Goal: Transaction & Acquisition: Purchase product/service

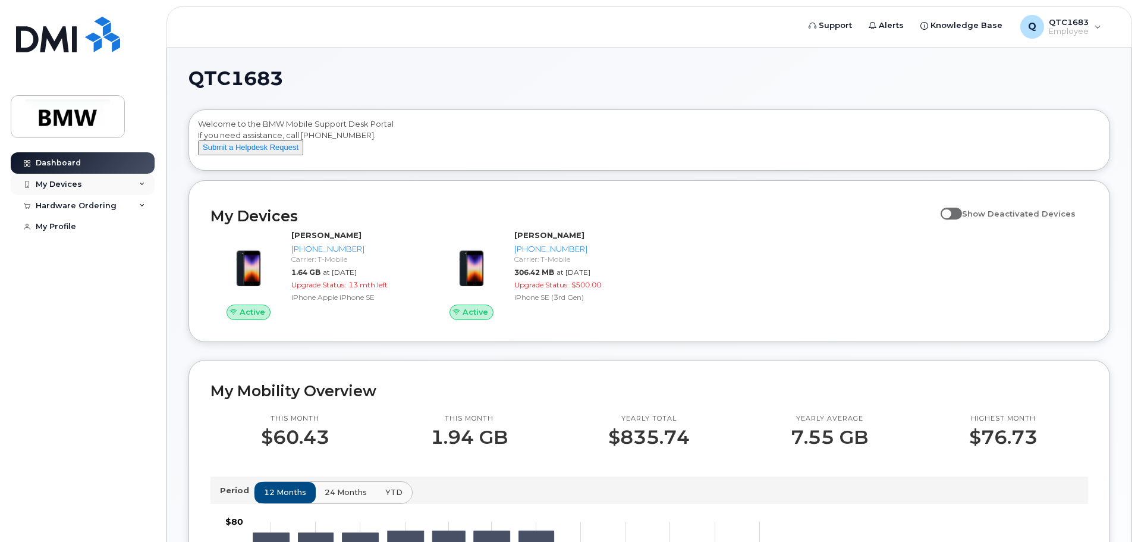
click at [122, 181] on div "My Devices" at bounding box center [83, 184] width 144 height 21
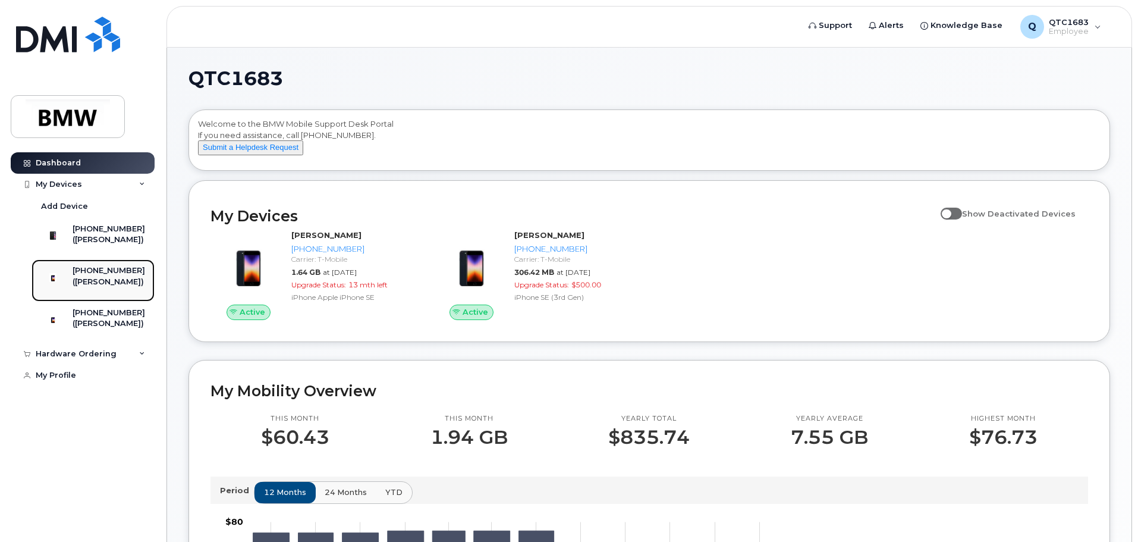
click at [111, 287] on div "([PERSON_NAME])" at bounding box center [109, 281] width 73 height 11
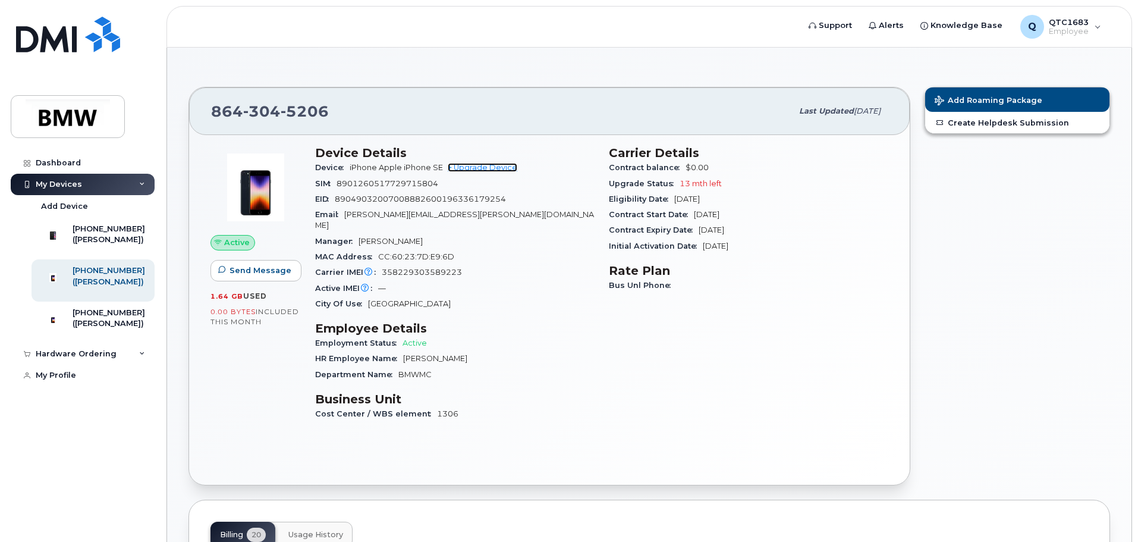
click at [484, 169] on link "+ Upgrade Device" at bounding box center [483, 167] width 70 height 9
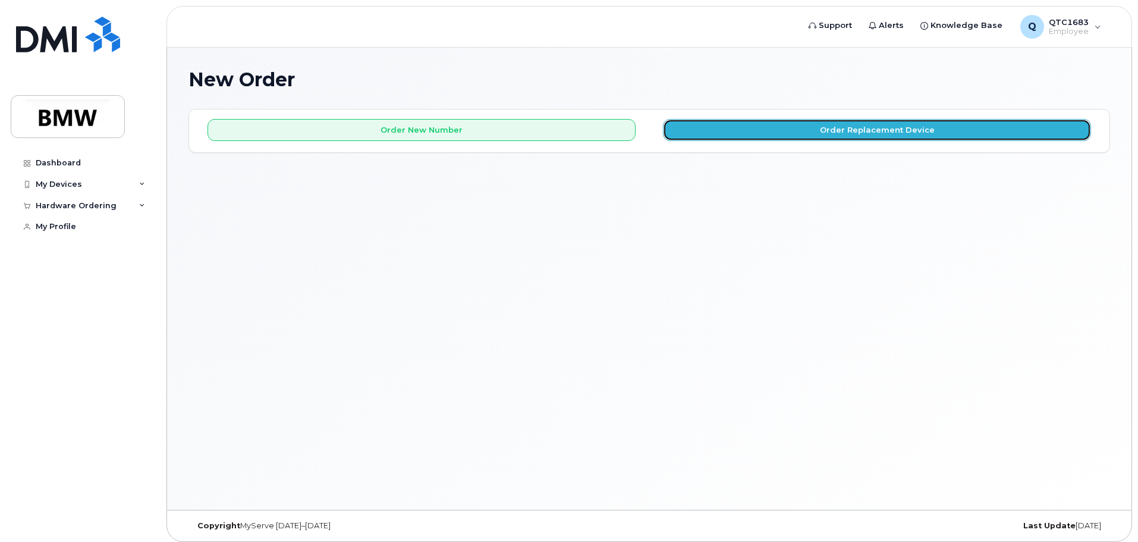
click at [800, 134] on button "Order Replacement Device" at bounding box center [877, 130] width 428 height 22
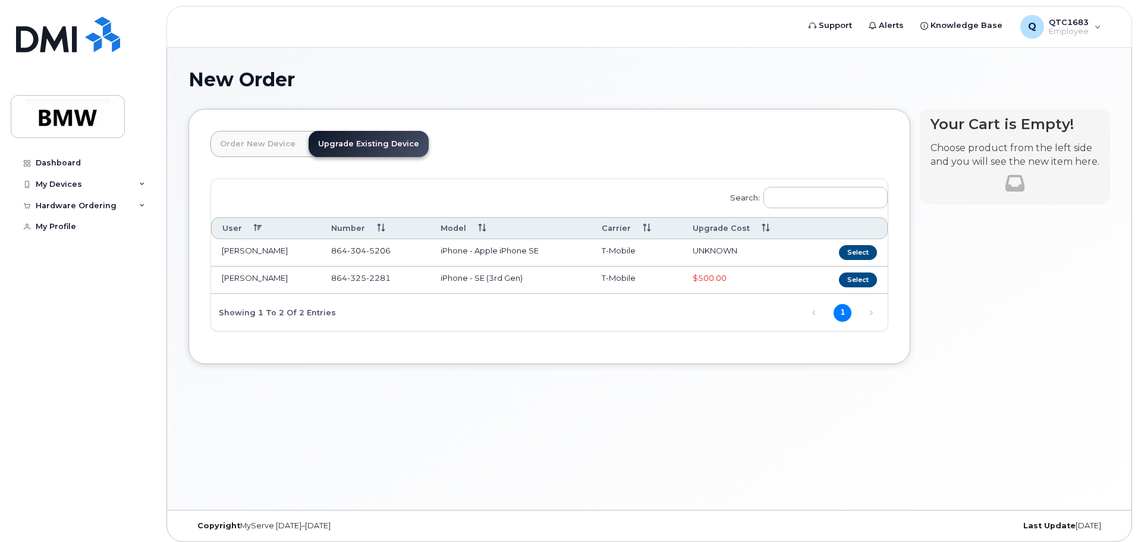
click at [366, 140] on link "Upgrade Existing Device" at bounding box center [369, 144] width 120 height 26
click at [854, 250] on button "Select" at bounding box center [858, 252] width 38 height 15
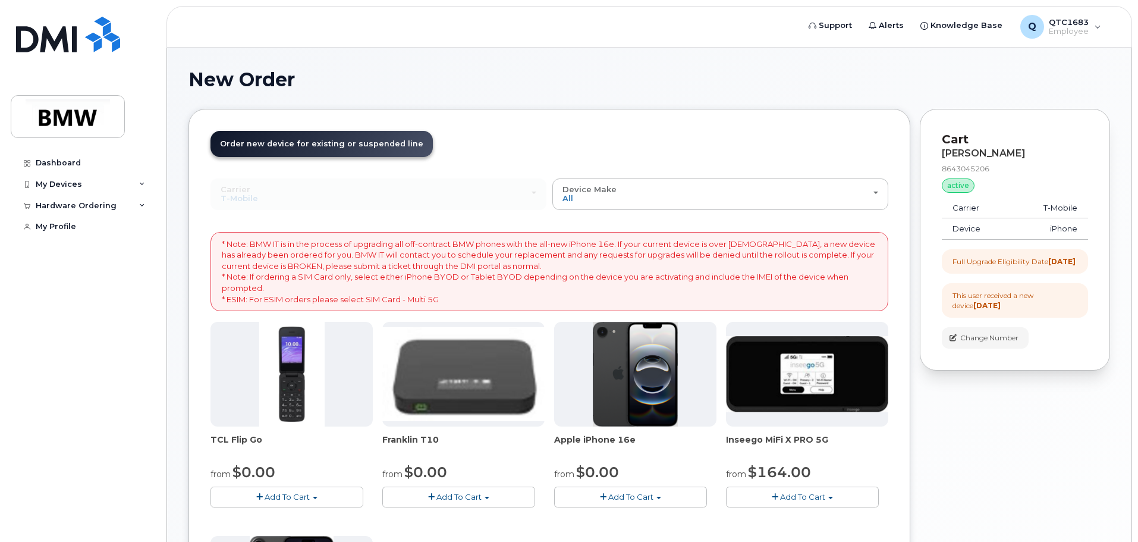
click at [620, 391] on img at bounding box center [636, 374] width 86 height 105
click at [628, 492] on span "Add To Cart" at bounding box center [630, 497] width 45 height 10
click at [645, 414] on img at bounding box center [636, 374] width 86 height 105
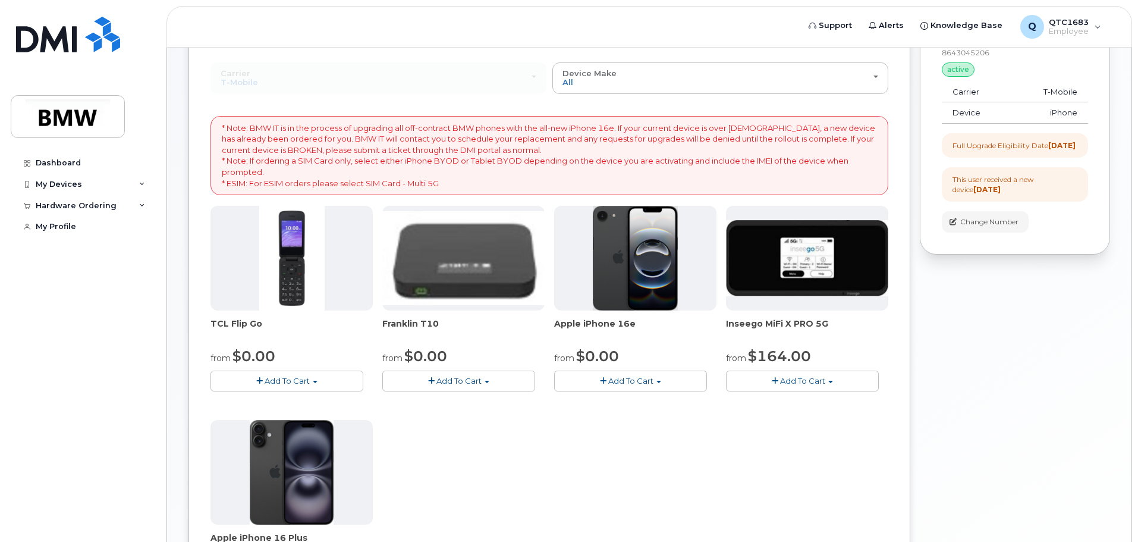
scroll to position [119, 0]
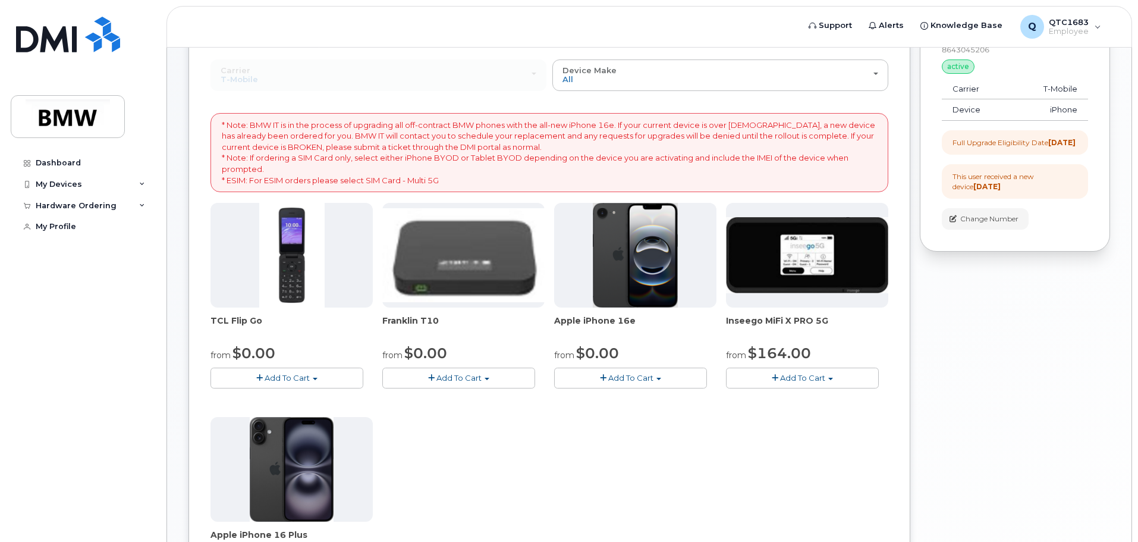
click at [634, 379] on span "Add To Cart" at bounding box center [630, 378] width 45 height 10
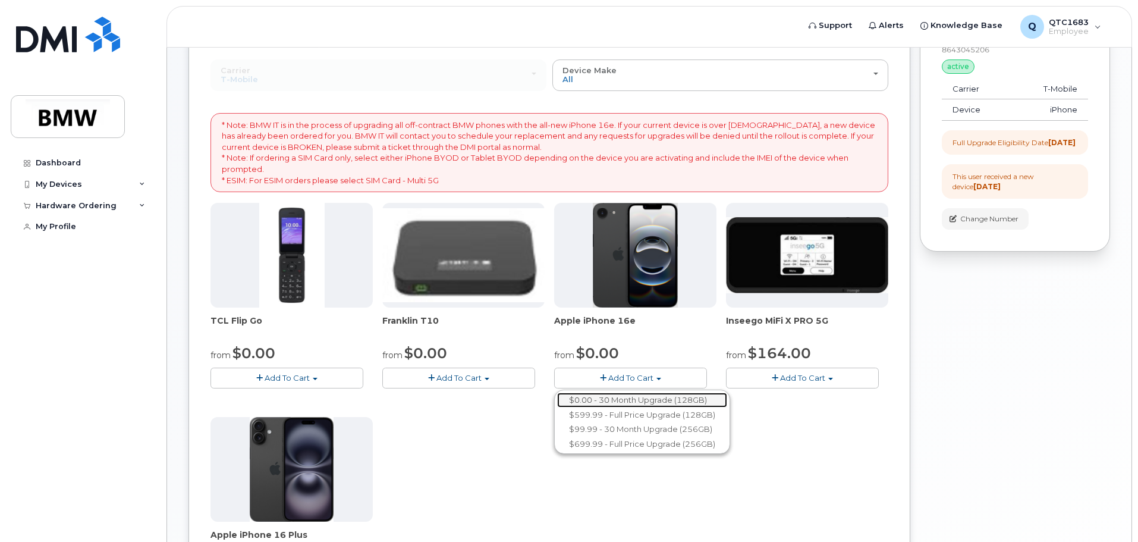
click at [634, 398] on link "$0.00 - 30 Month Upgrade (128GB)" at bounding box center [642, 399] width 170 height 15
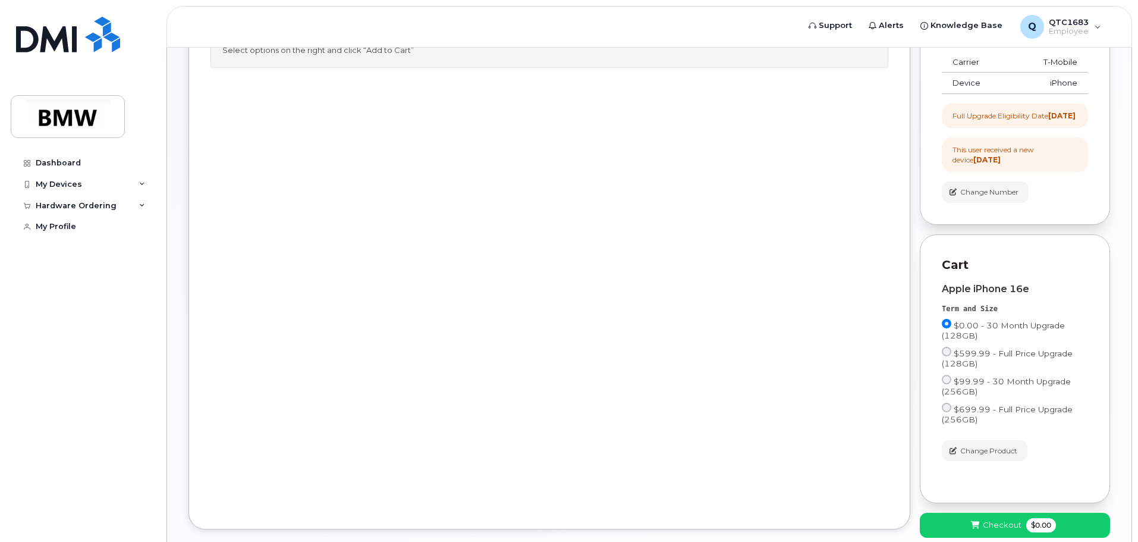
scroll to position [178, 0]
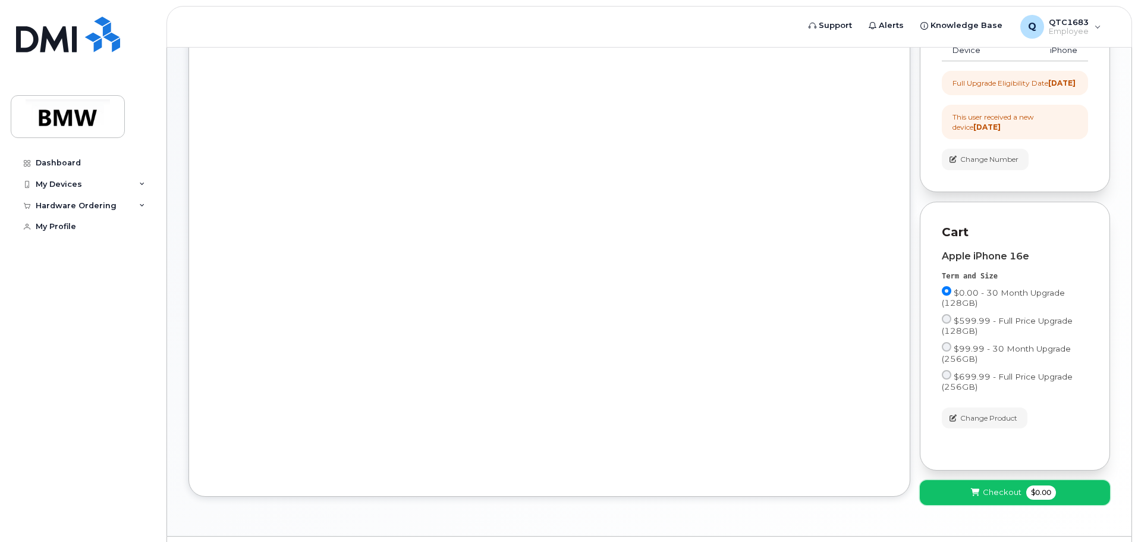
click at [1002, 498] on span "Checkout" at bounding box center [1002, 491] width 39 height 11
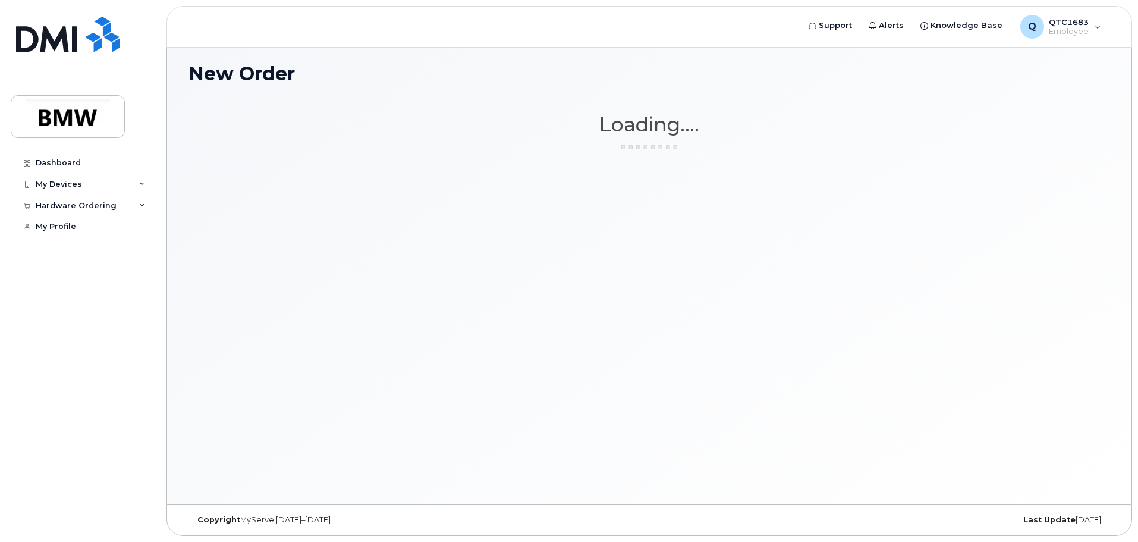
scroll to position [6, 0]
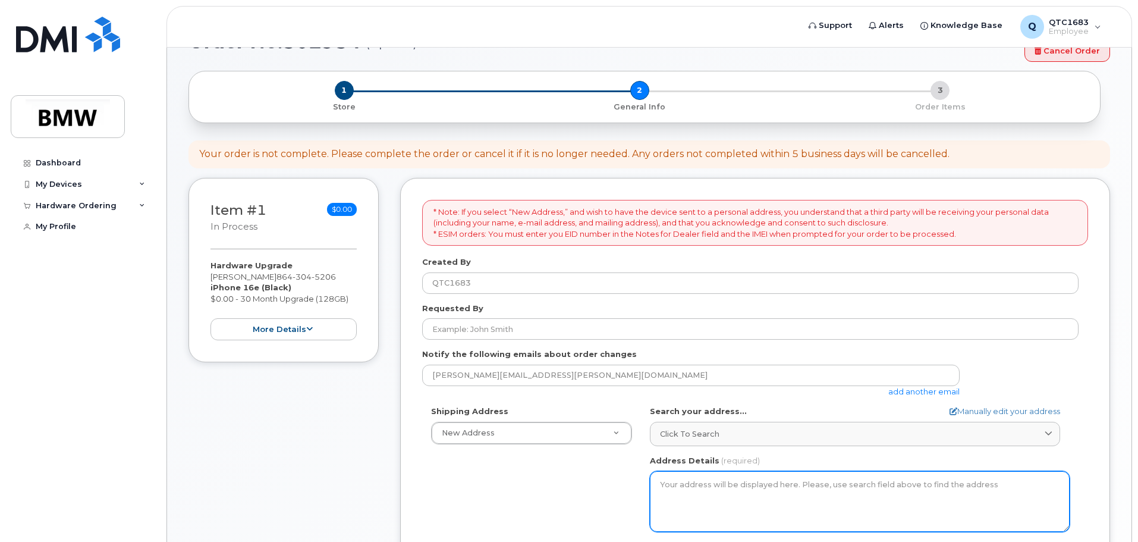
scroll to position [59, 0]
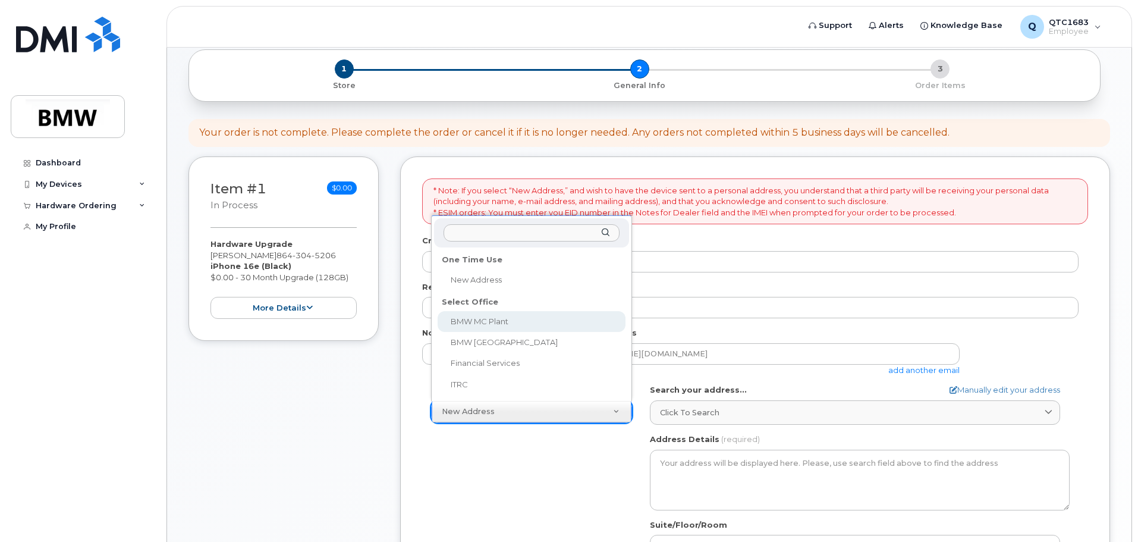
select select
type textarea "1400 Highway 101 S GREER SC 29651-6731 UNITED STATES Greer South Carolina 29651…"
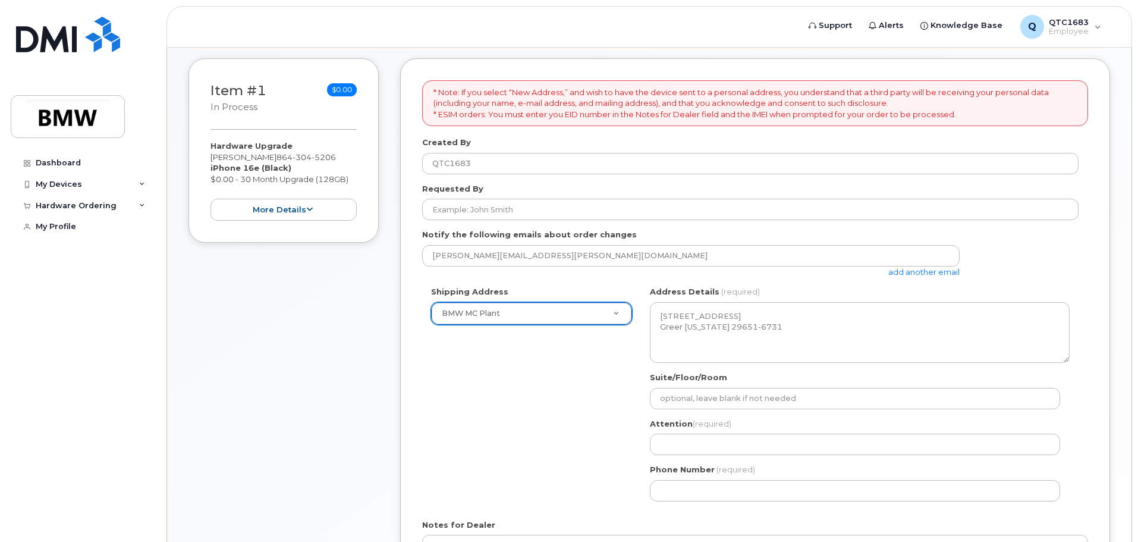
scroll to position [178, 0]
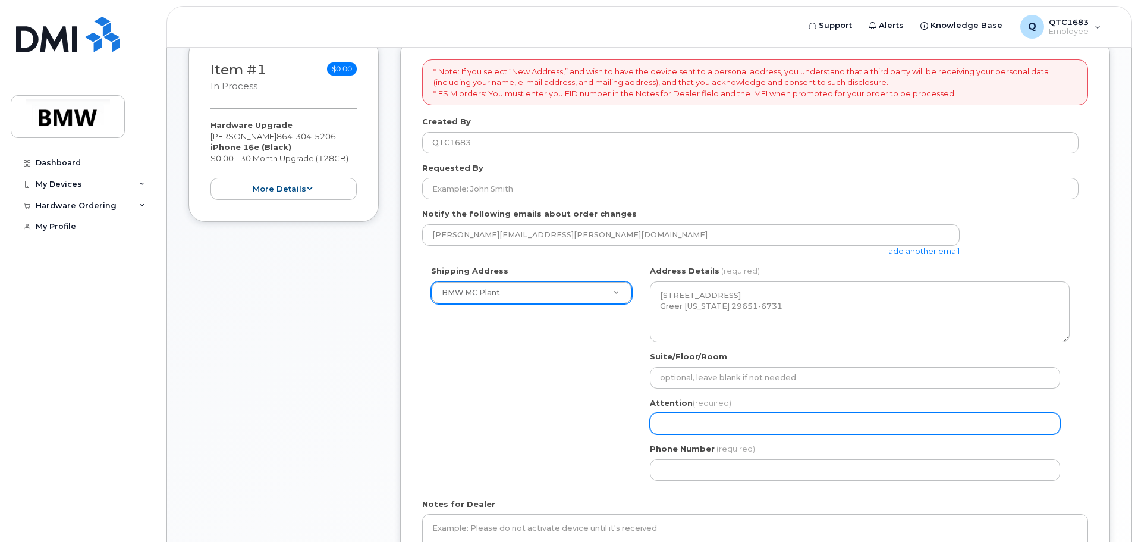
click at [800, 431] on input "Attention (required)" at bounding box center [855, 423] width 410 height 21
select select
type input "M"
select select
type input "Ma"
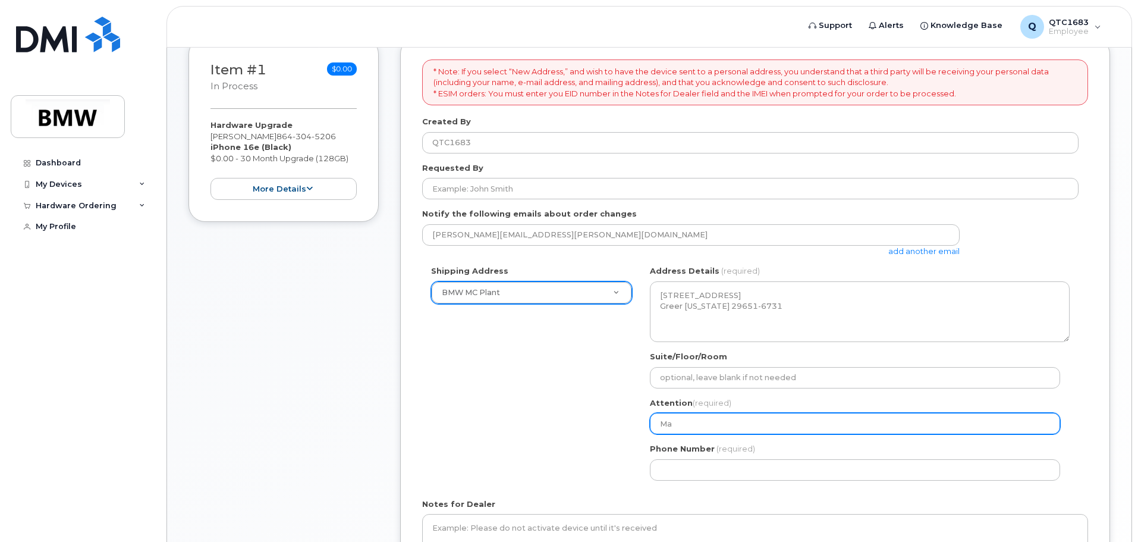
select select
type input "Mar"
select select
type input "Mart"
select select
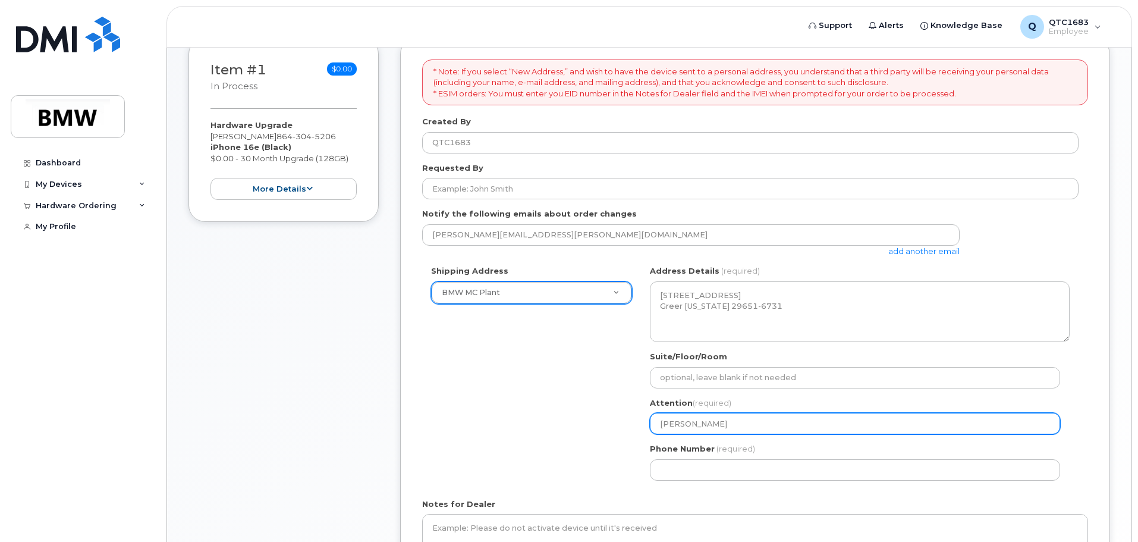
type input "Marty"
select select
type input "Marty H"
select select
type input "Marty Ho"
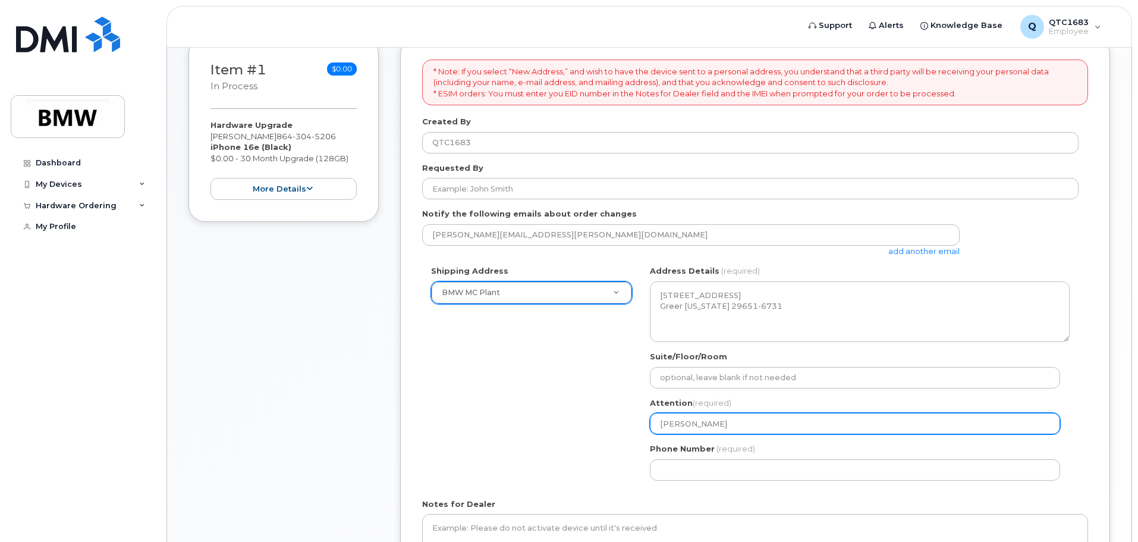
select select
type input "Marty Hof"
select select
type input "Marty Hoff"
select select
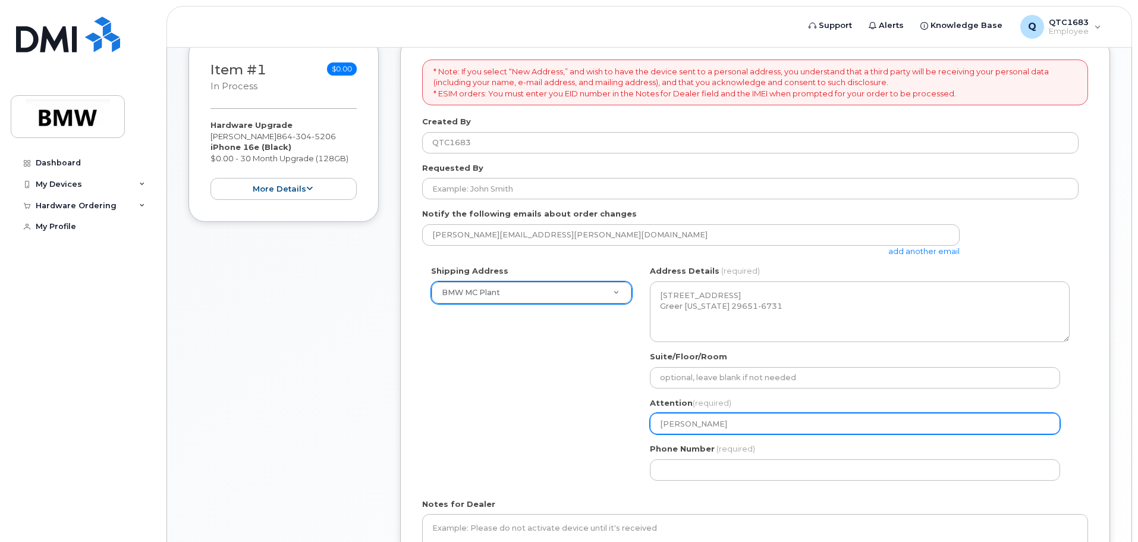
type input "Marty Hoffm"
select select
type input "Marty Hoffma"
select select
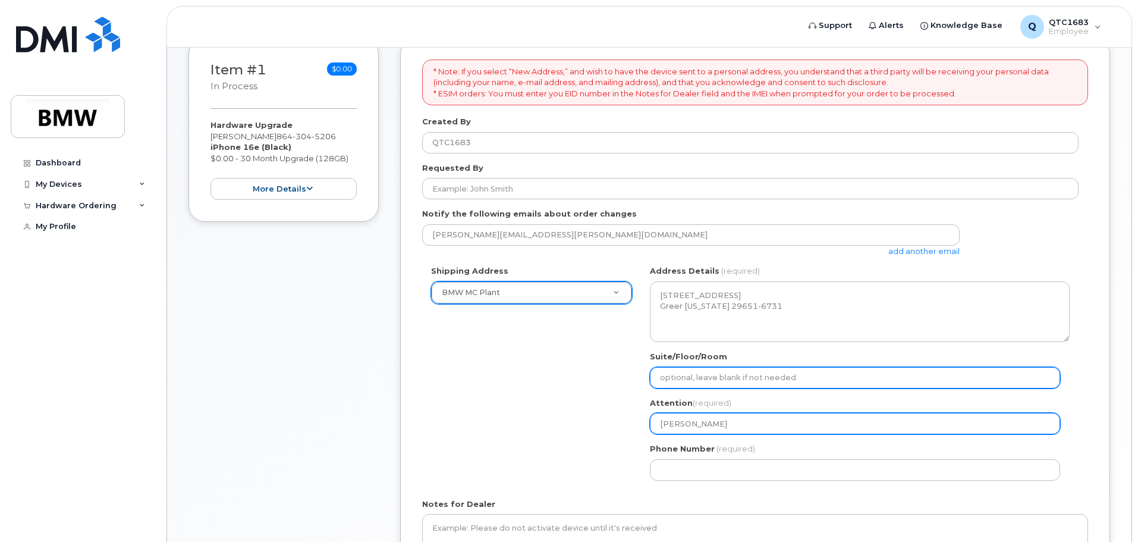
type input "[PERSON_NAME]"
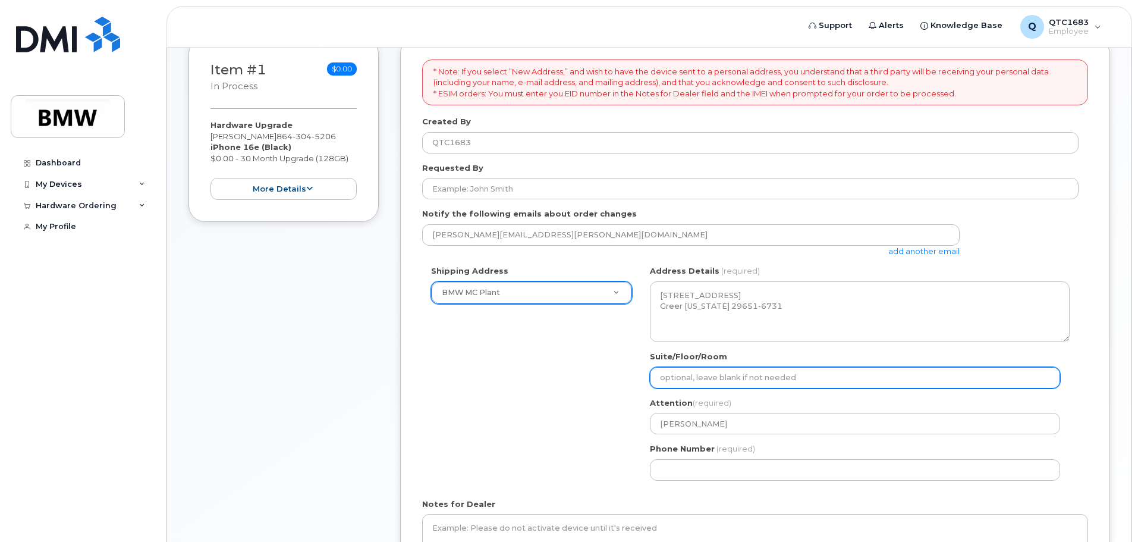
click at [741, 383] on input "Suite/Floor/Room" at bounding box center [855, 377] width 410 height 21
select select
type input "O"
select select
type input "OA"
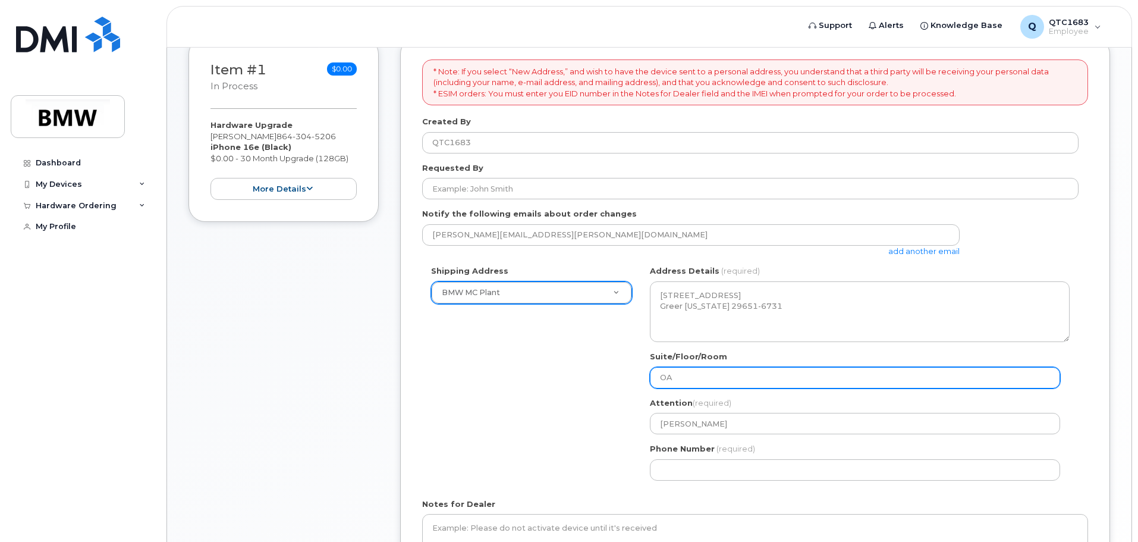
select select
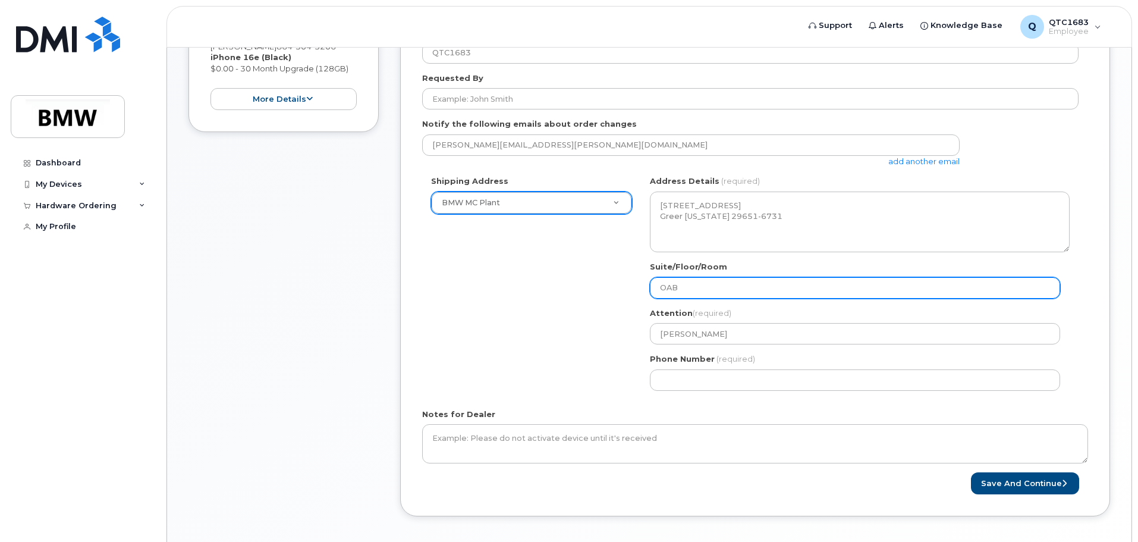
scroll to position [297, 0]
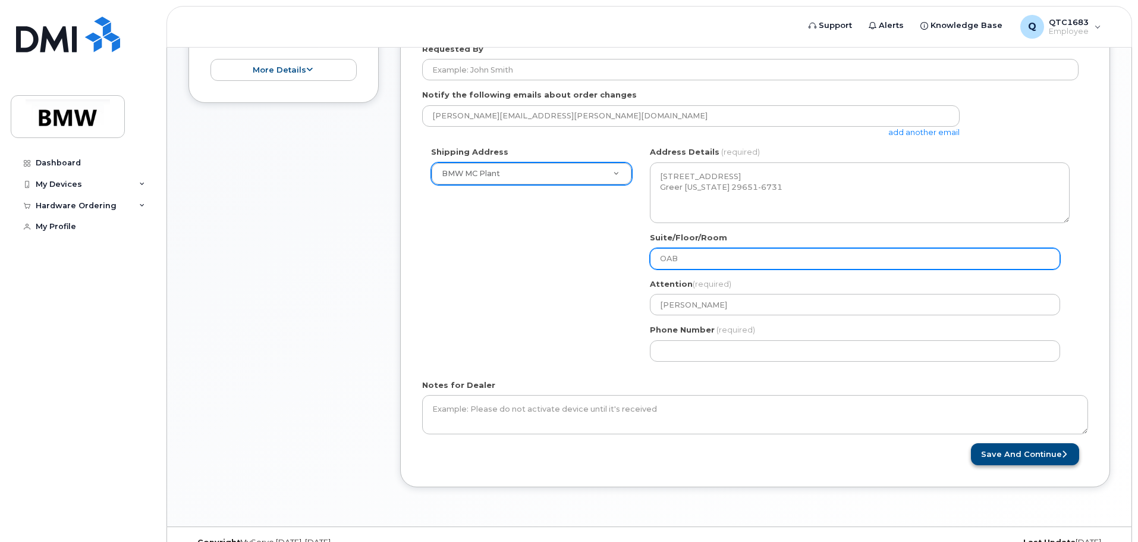
type input "OAB"
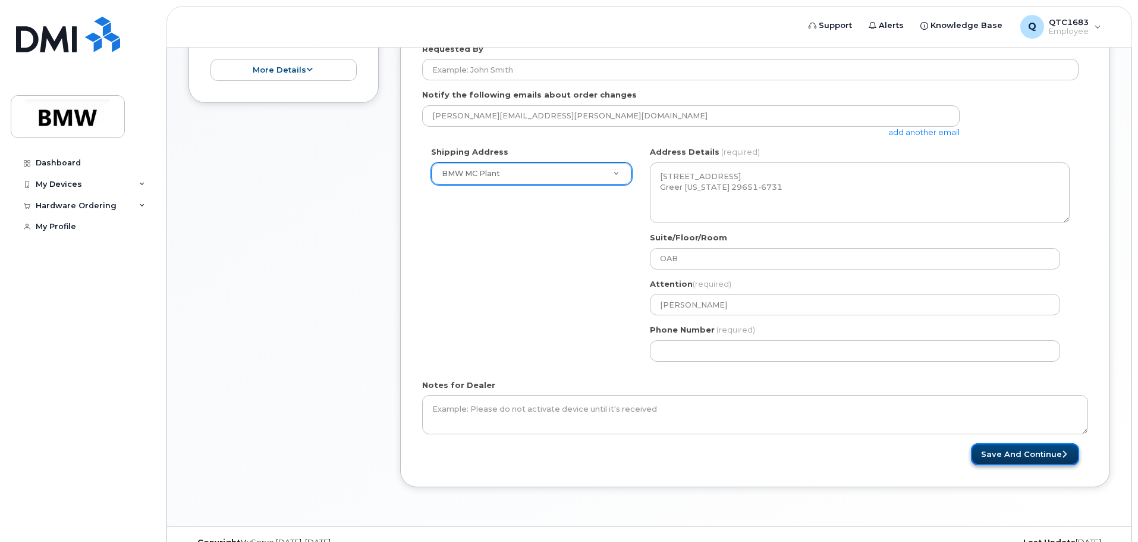
click at [997, 457] on button "Save and Continue" at bounding box center [1025, 454] width 108 height 22
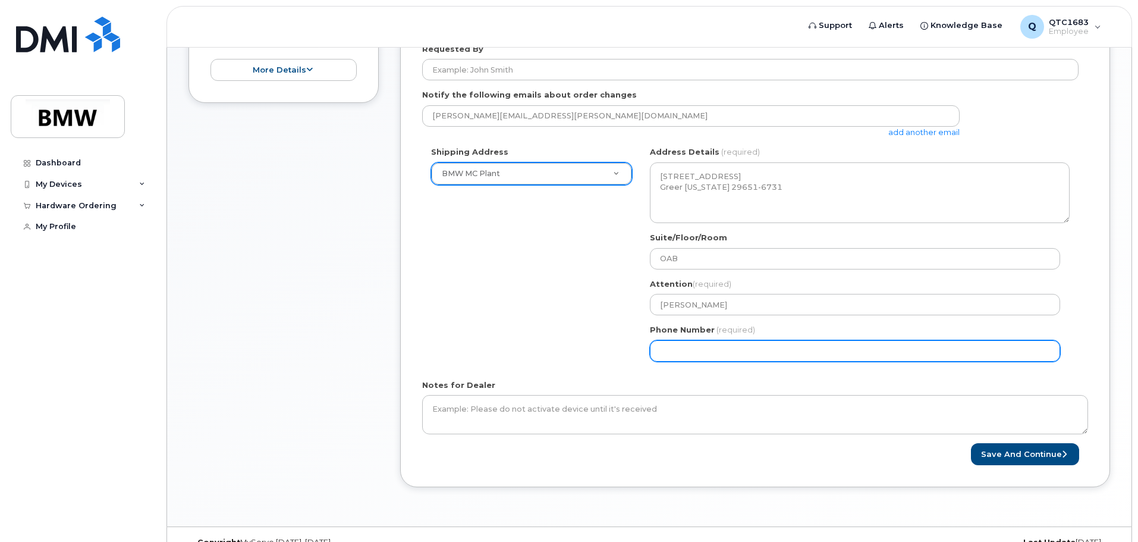
click at [753, 357] on input "Phone Number" at bounding box center [855, 350] width 410 height 21
select select
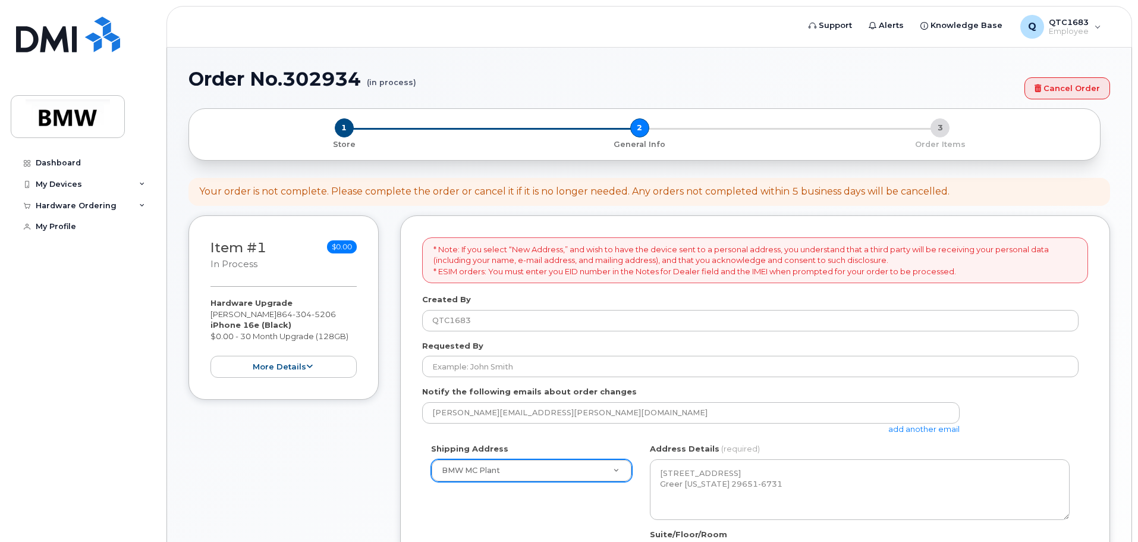
scroll to position [0, 0]
type input "1"
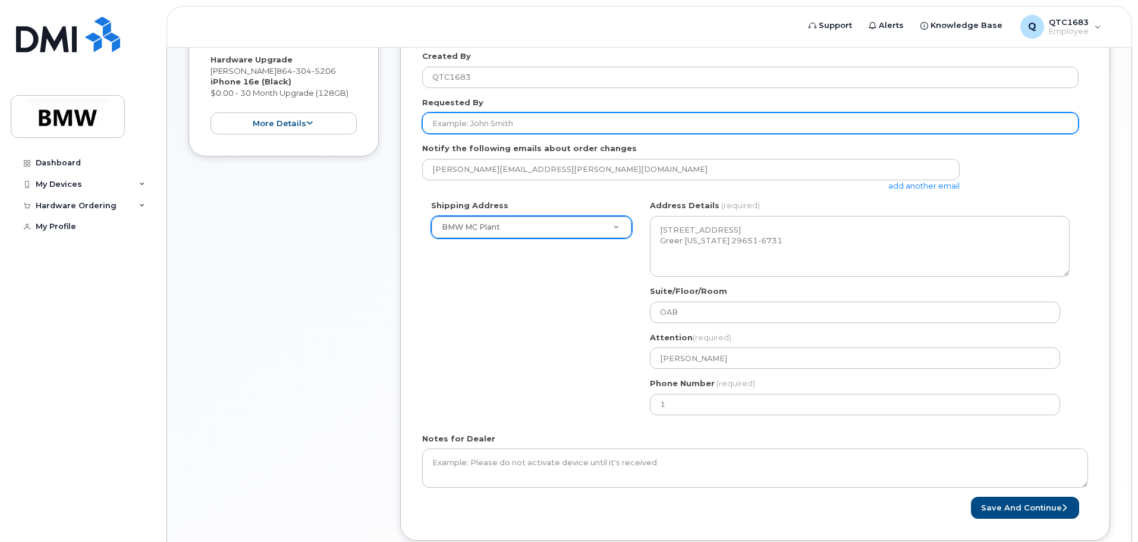
scroll to position [297, 0]
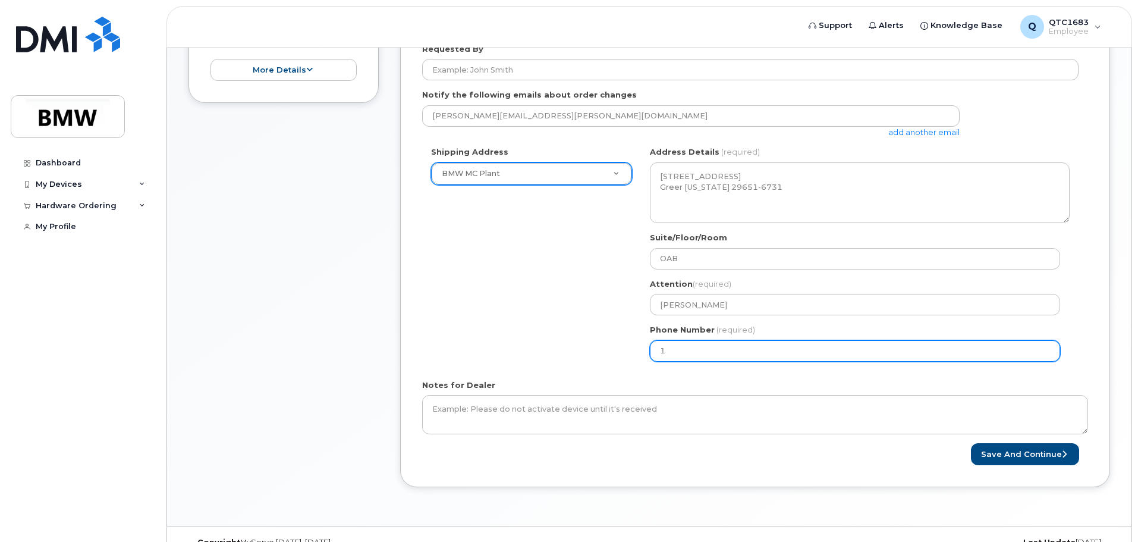
click at [743, 350] on input "1" at bounding box center [855, 350] width 410 height 21
type input "864"
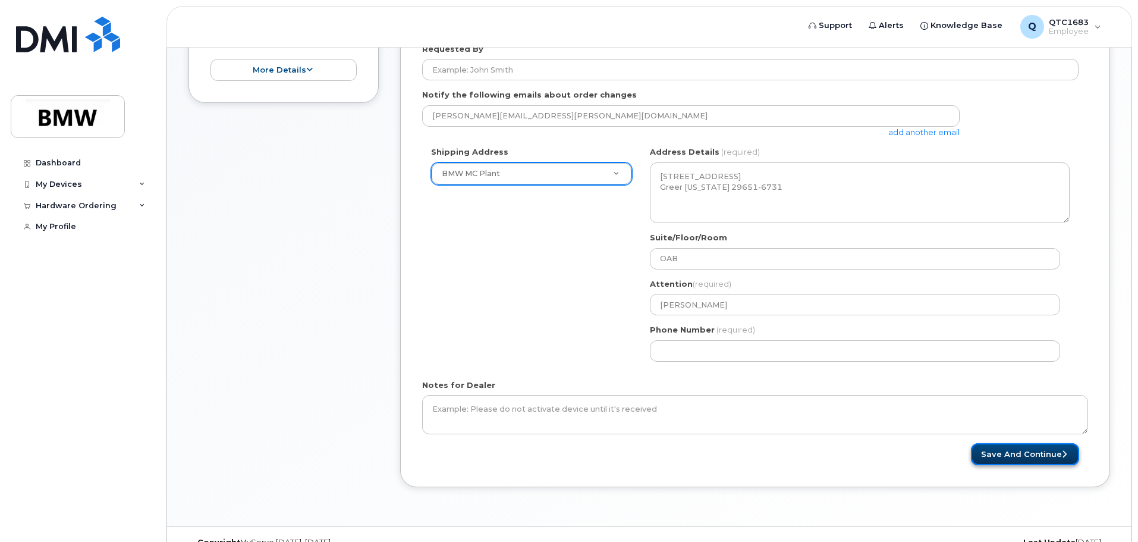
click at [1008, 450] on button "Save and Continue" at bounding box center [1025, 454] width 108 height 22
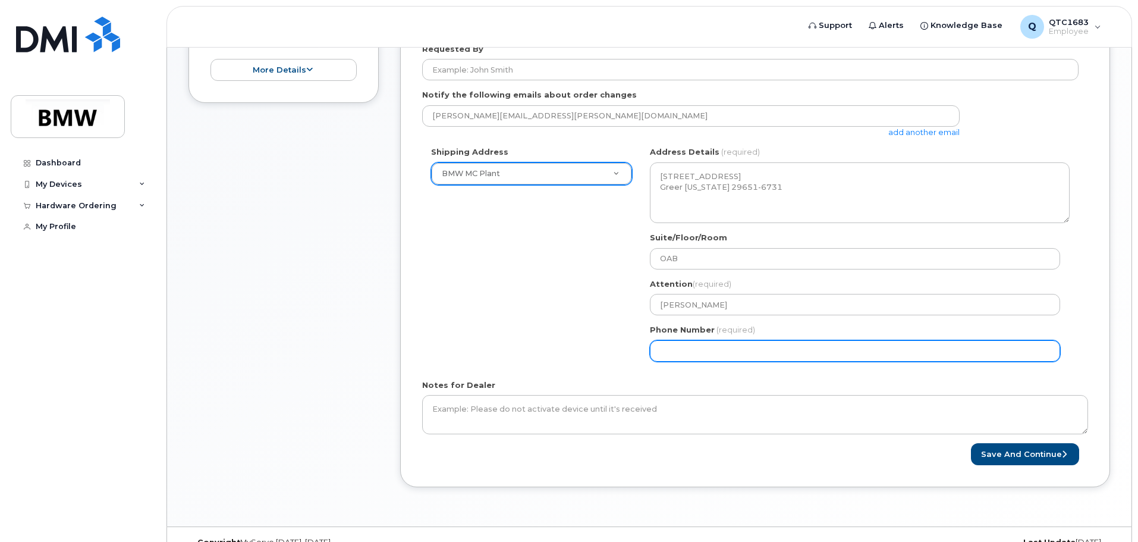
drag, startPoint x: 746, startPoint y: 352, endPoint x: 488, endPoint y: 349, distance: 258.0
click at [489, 349] on div "Shipping Address BMW MC Plant New Address BMW MC Plant BMW North America Financ…" at bounding box center [750, 258] width 656 height 224
type input "864304520"
select select
type input "8643045206"
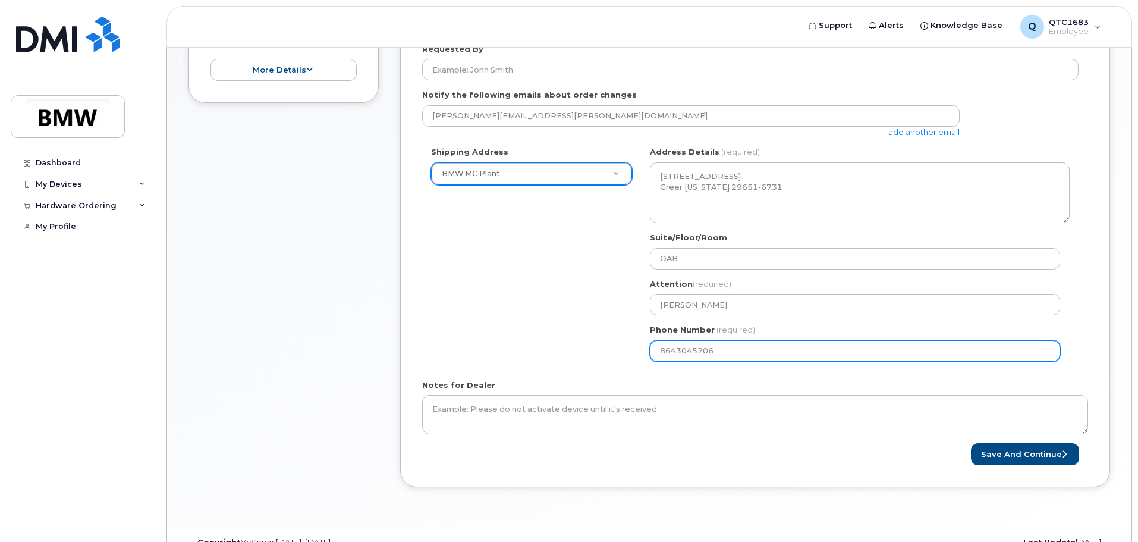
click at [971, 443] on button "Save and Continue" at bounding box center [1025, 454] width 108 height 22
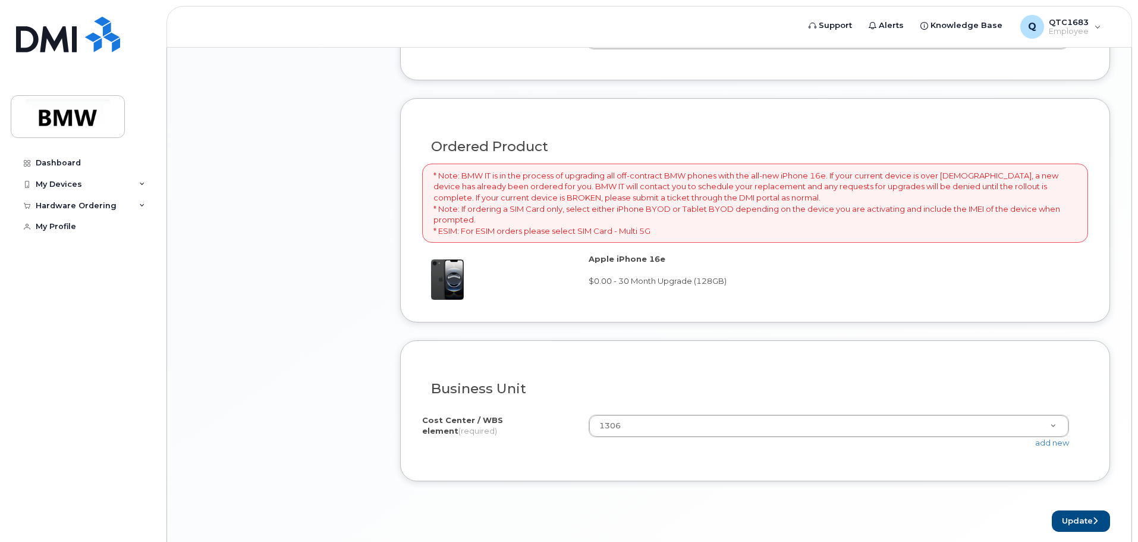
scroll to position [822, 0]
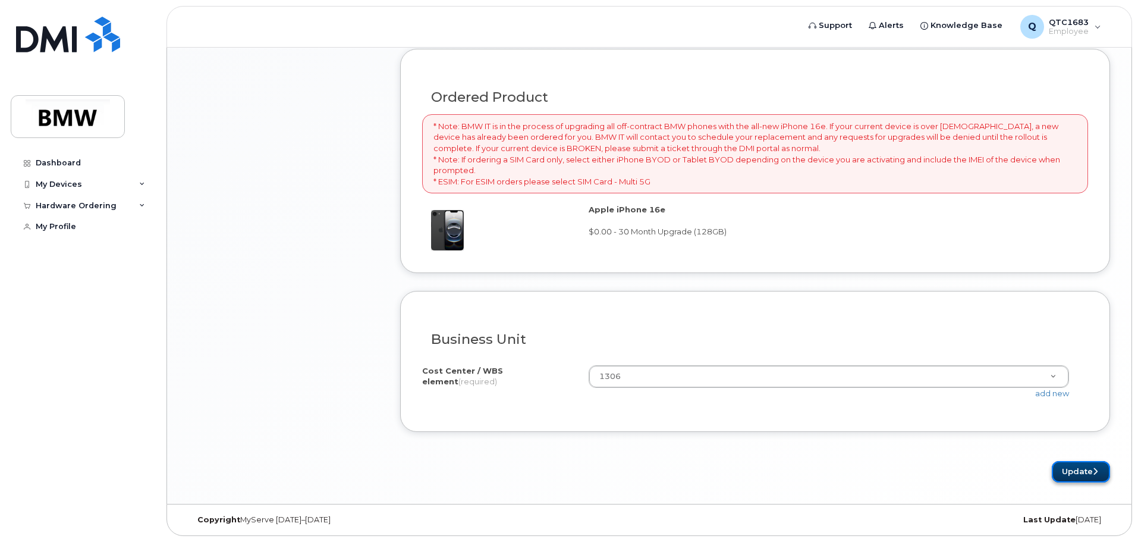
click at [1093, 472] on icon "submit" at bounding box center [1095, 471] width 5 height 8
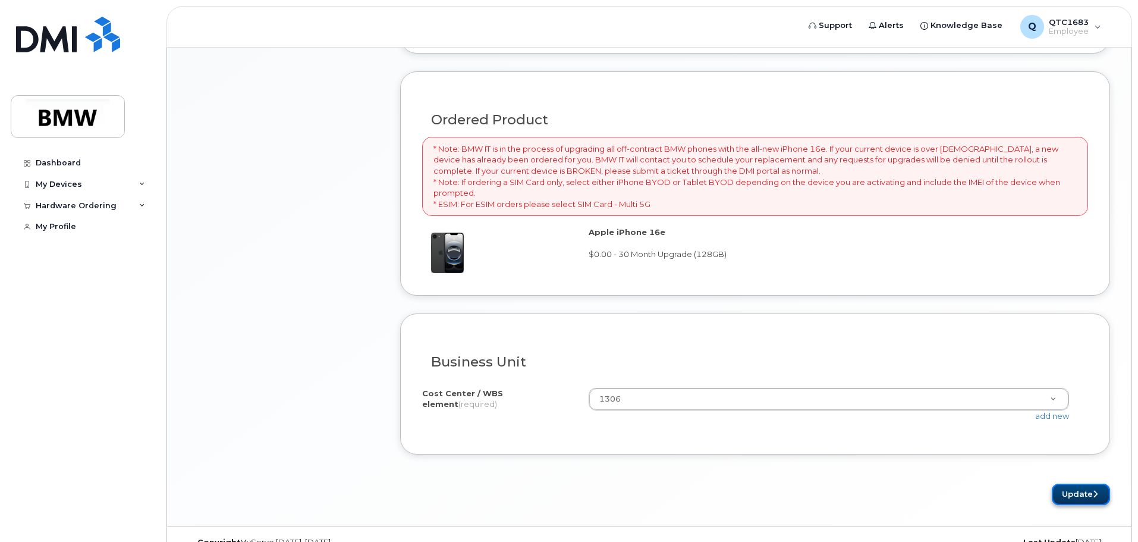
click at [1068, 489] on button "Update" at bounding box center [1081, 494] width 58 height 22
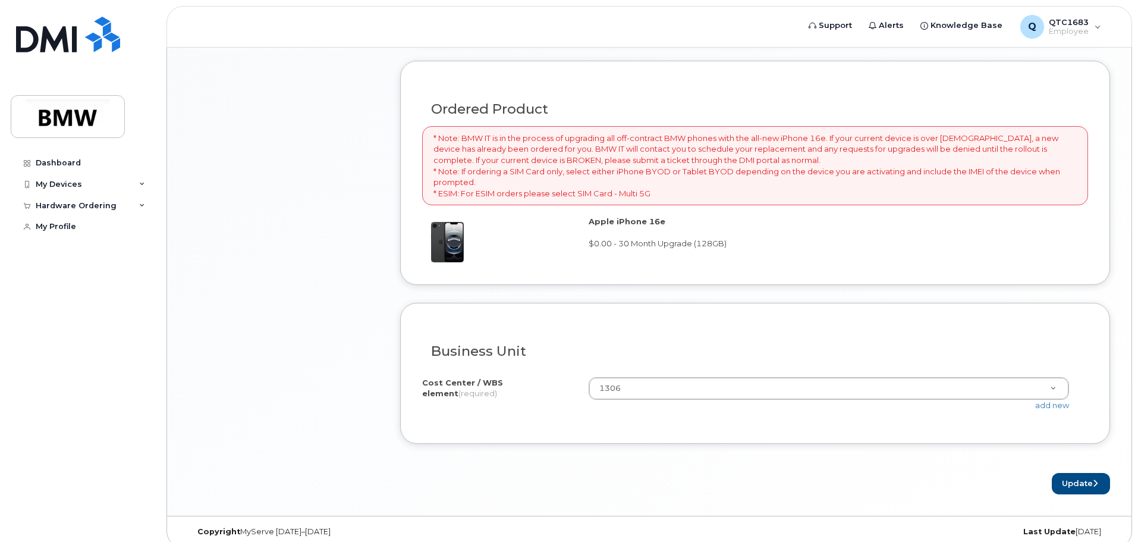
scroll to position [822, 0]
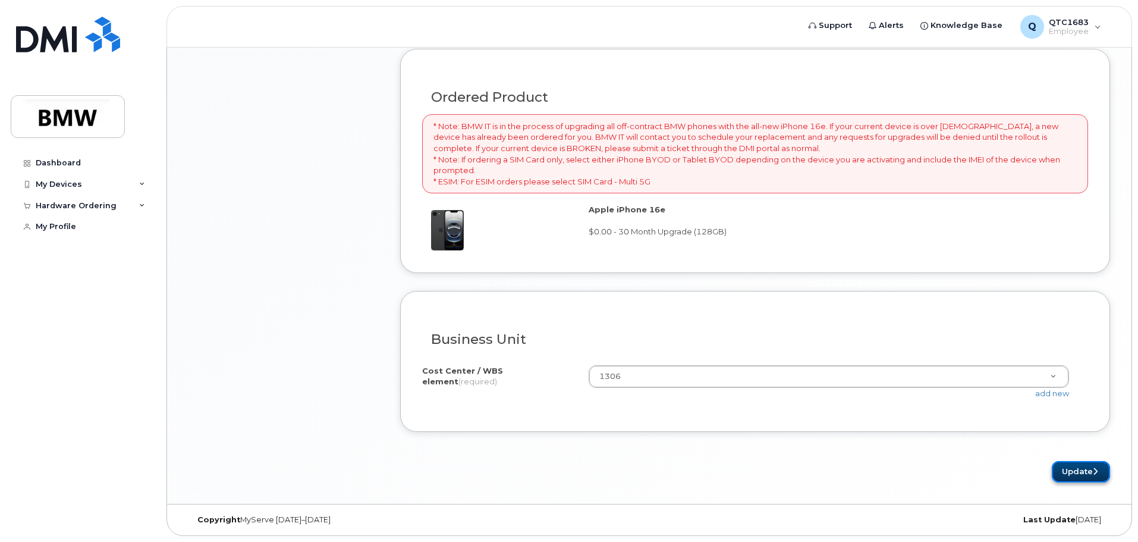
click at [1081, 468] on button "Update" at bounding box center [1081, 472] width 58 height 22
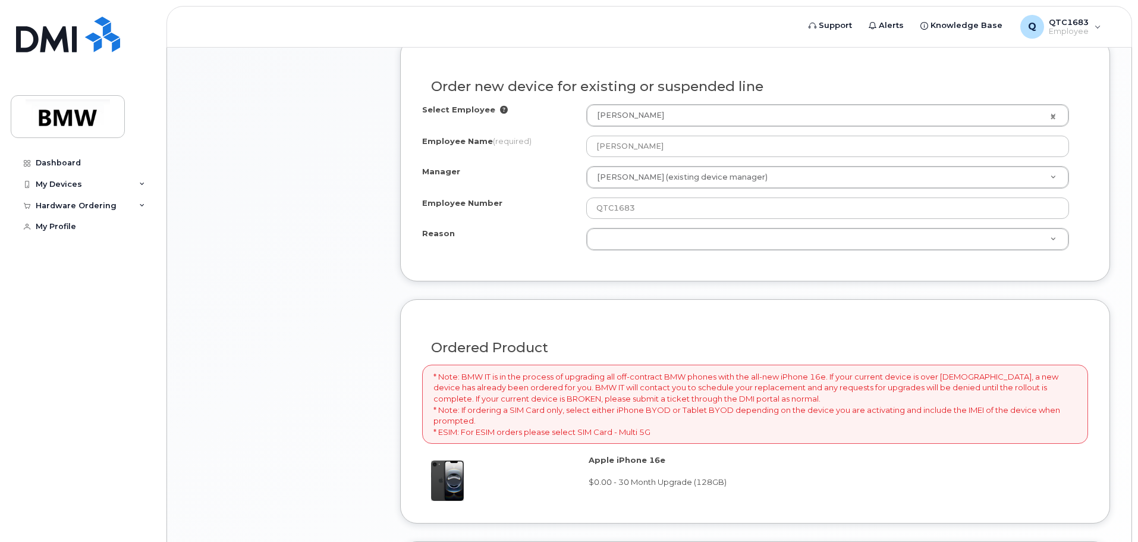
scroll to position [562, 0]
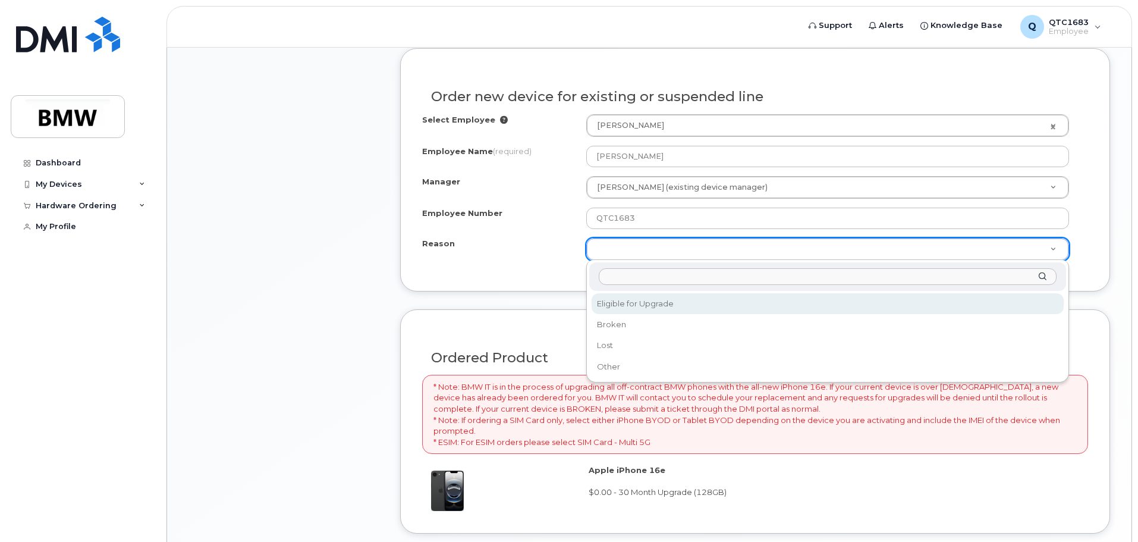
select select "eligible_for_upgrade"
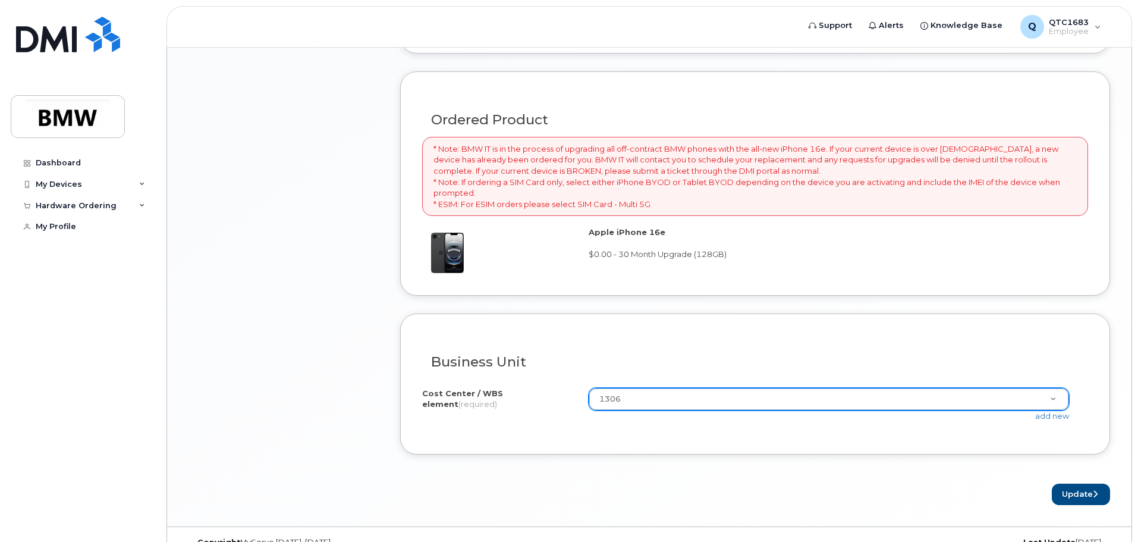
scroll to position [822, 0]
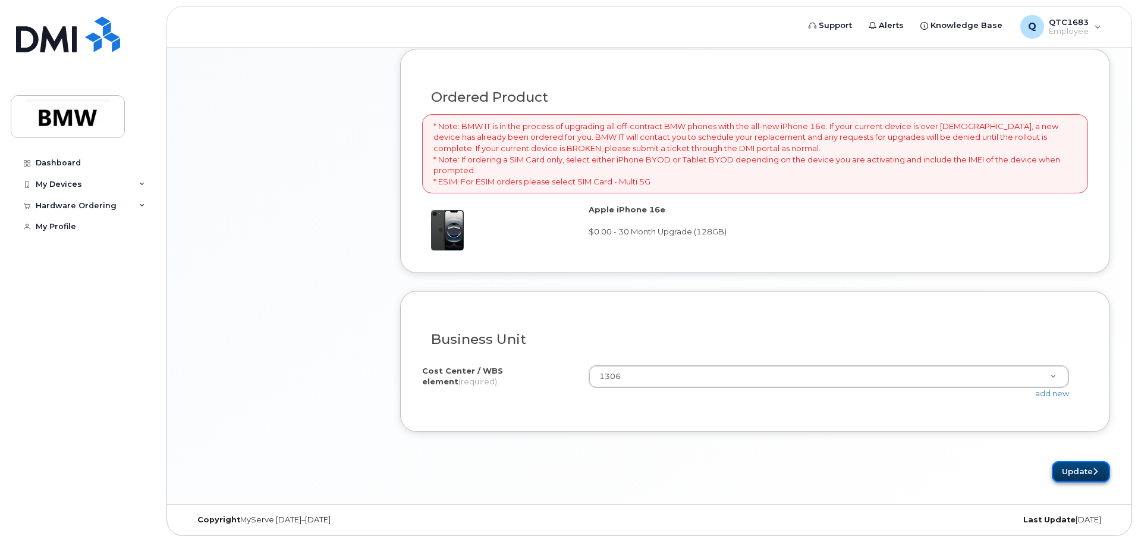
click at [1071, 464] on button "Update" at bounding box center [1081, 472] width 58 height 22
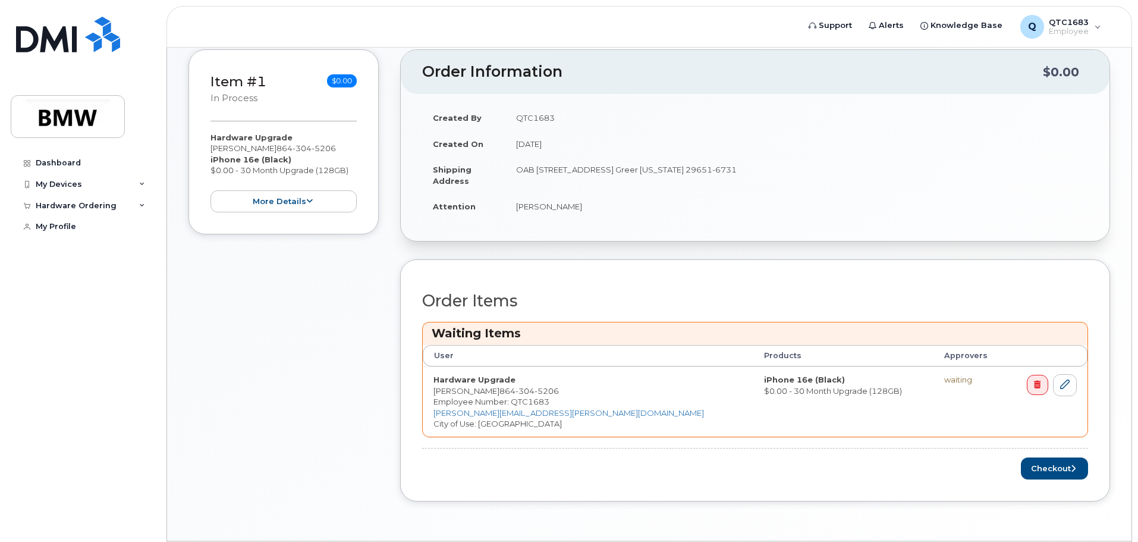
scroll to position [238, 0]
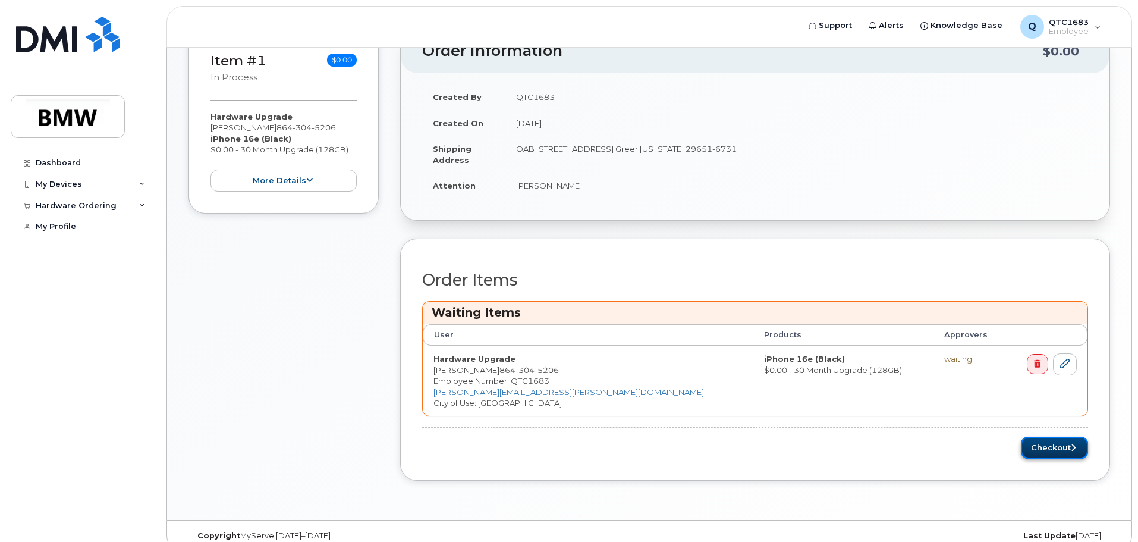
click at [1054, 441] on button "Checkout" at bounding box center [1054, 447] width 67 height 22
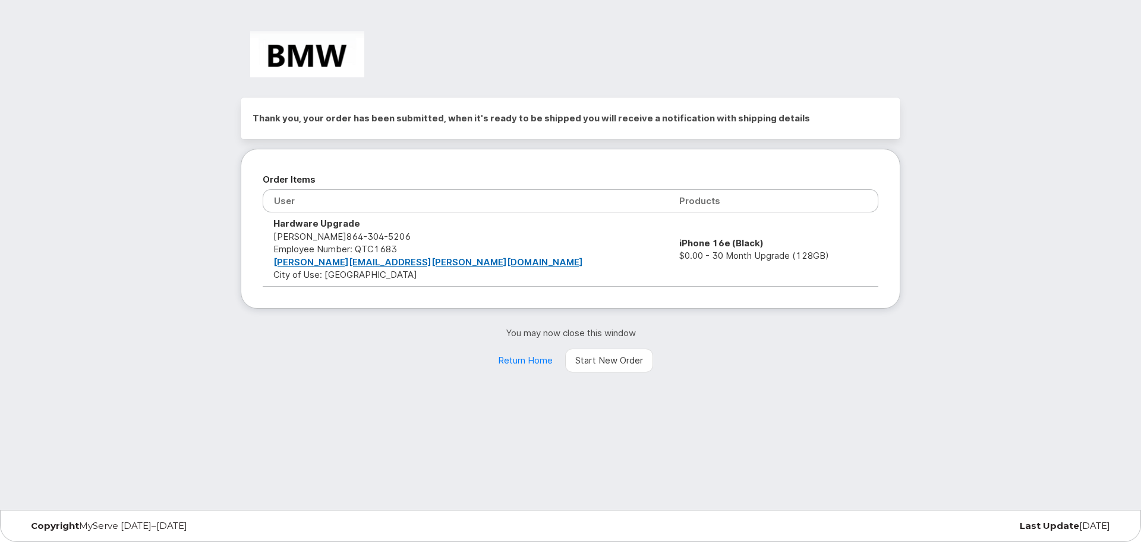
click at [715, 377] on div "Thank you, your order has been submitted, when it's ready to be shipped you wil…" at bounding box center [570, 254] width 1141 height 509
